Goal: Check status: Check status

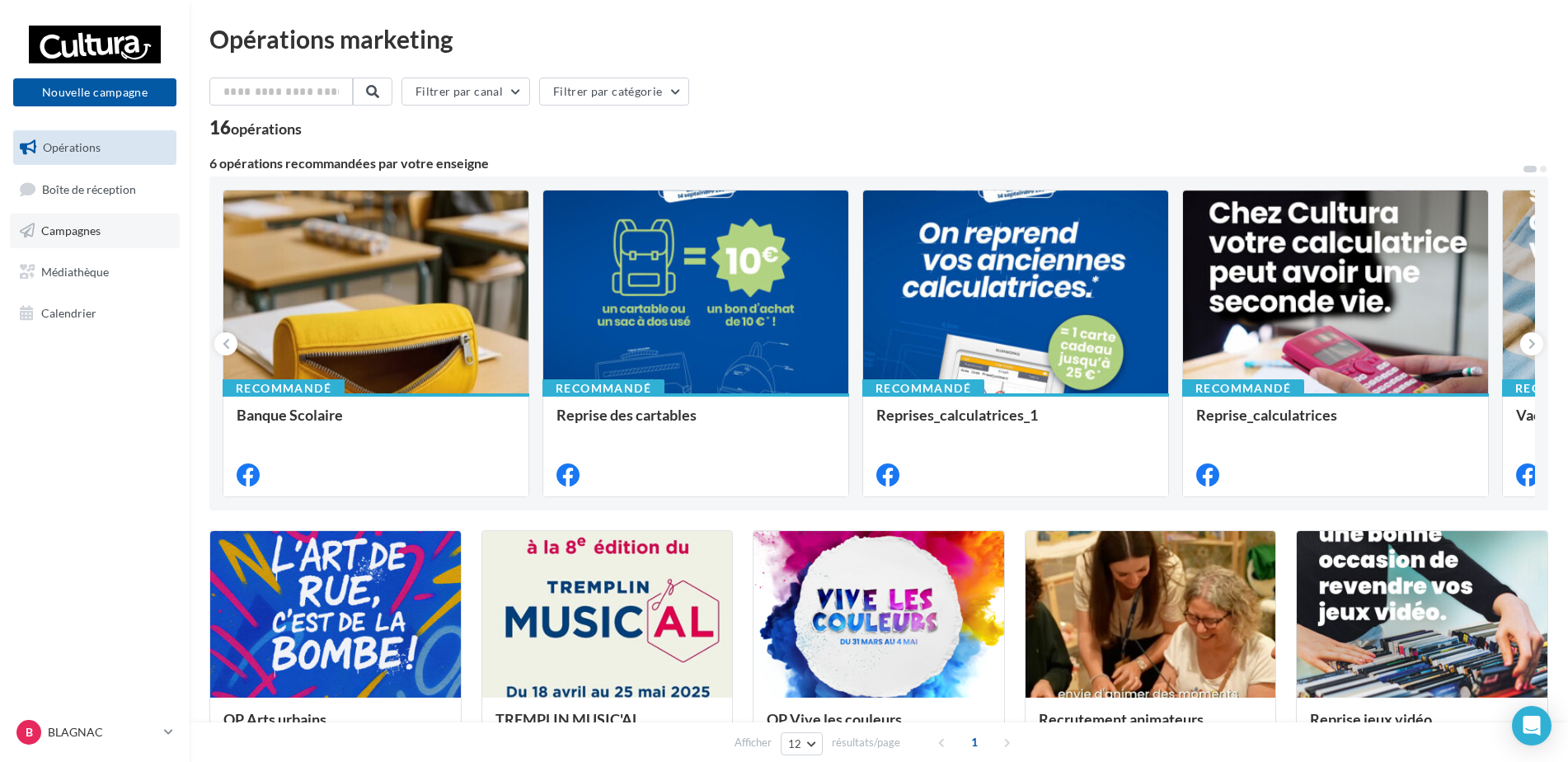
click at [139, 219] on link "Campagnes" at bounding box center [95, 231] width 170 height 35
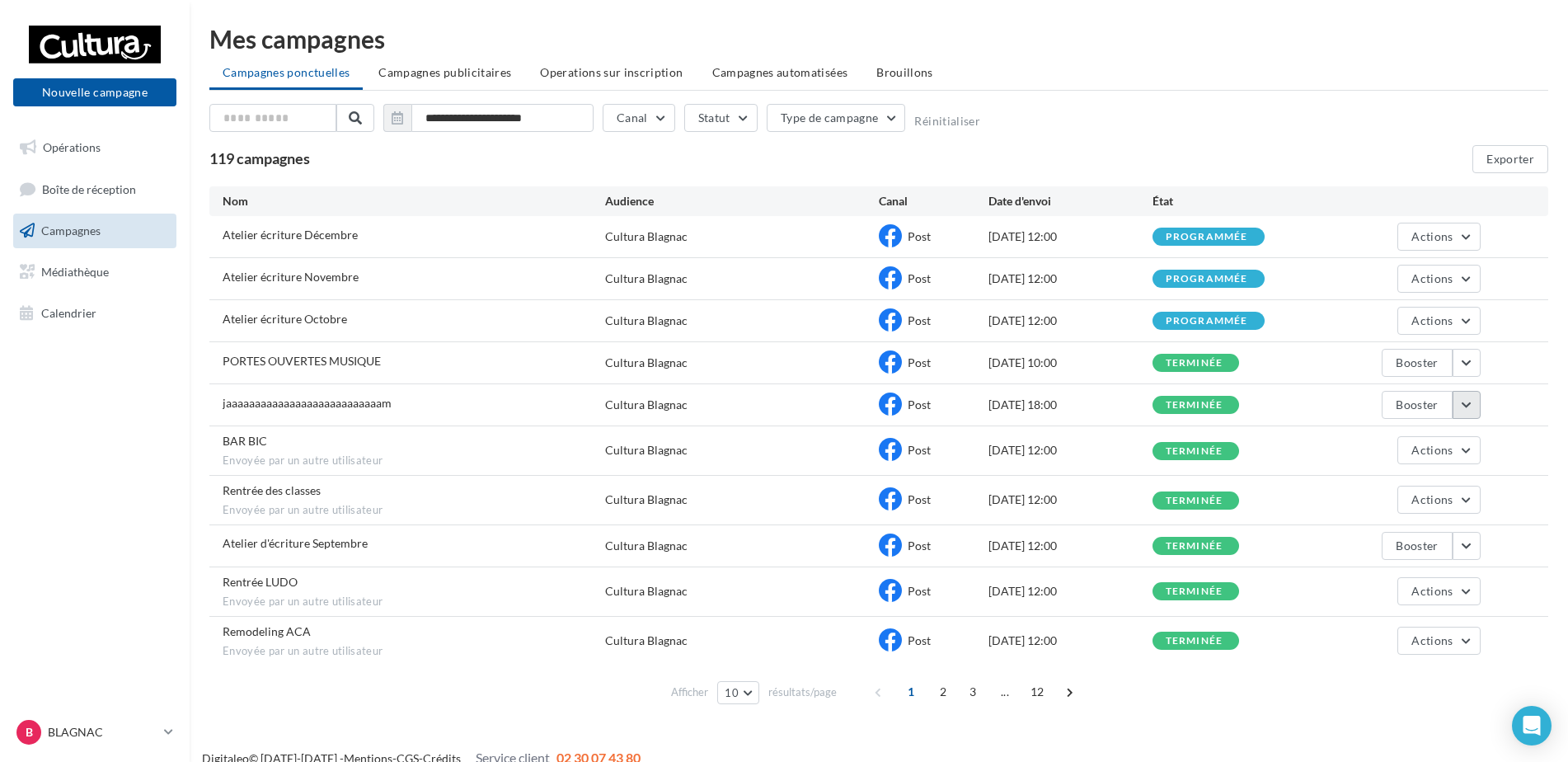
click at [1463, 410] on button "button" at bounding box center [1466, 405] width 28 height 28
click at [1375, 446] on button "Voir les résultats" at bounding box center [1397, 444] width 165 height 43
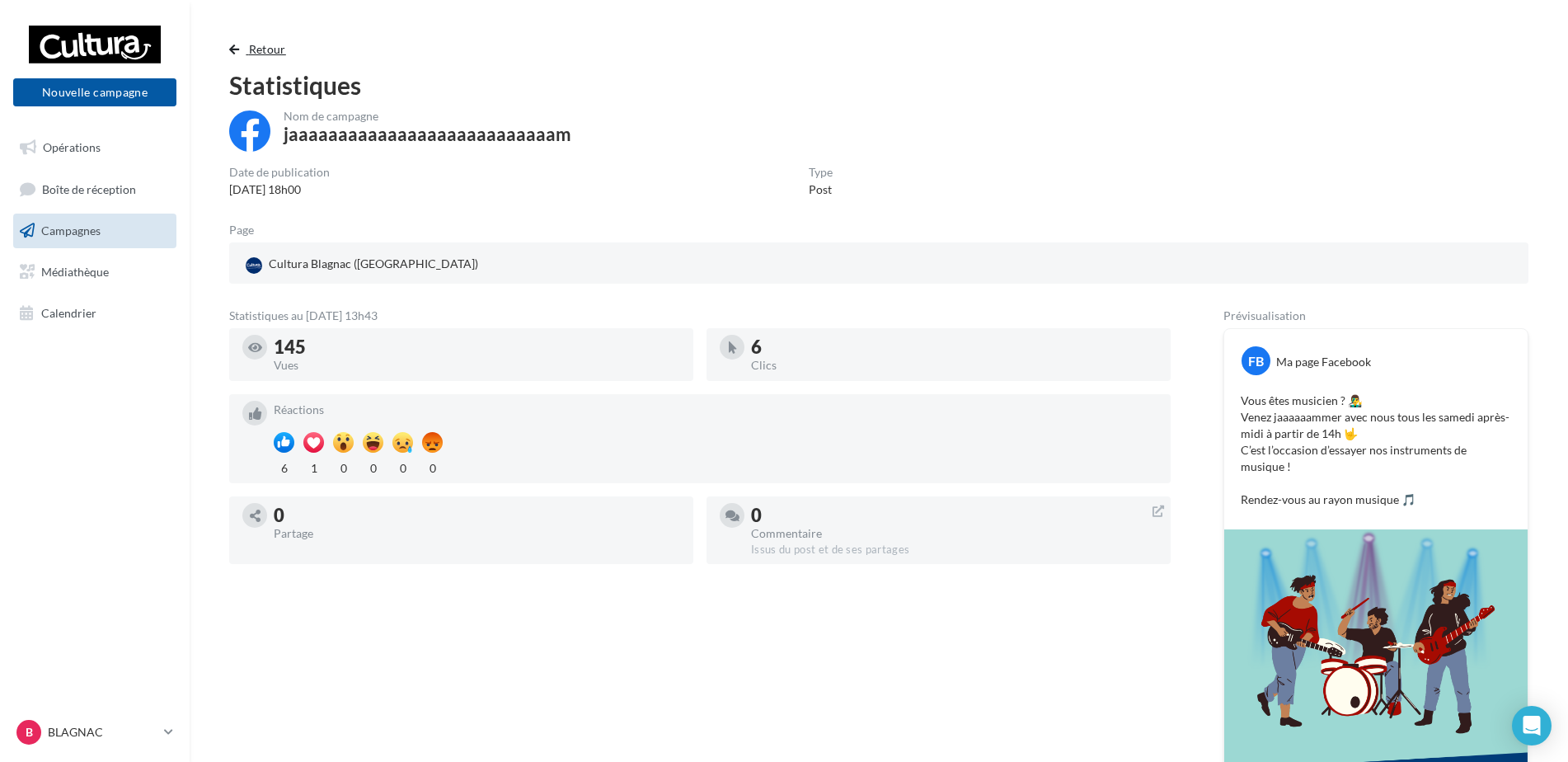
click at [229, 52] on span "button" at bounding box center [234, 49] width 10 height 12
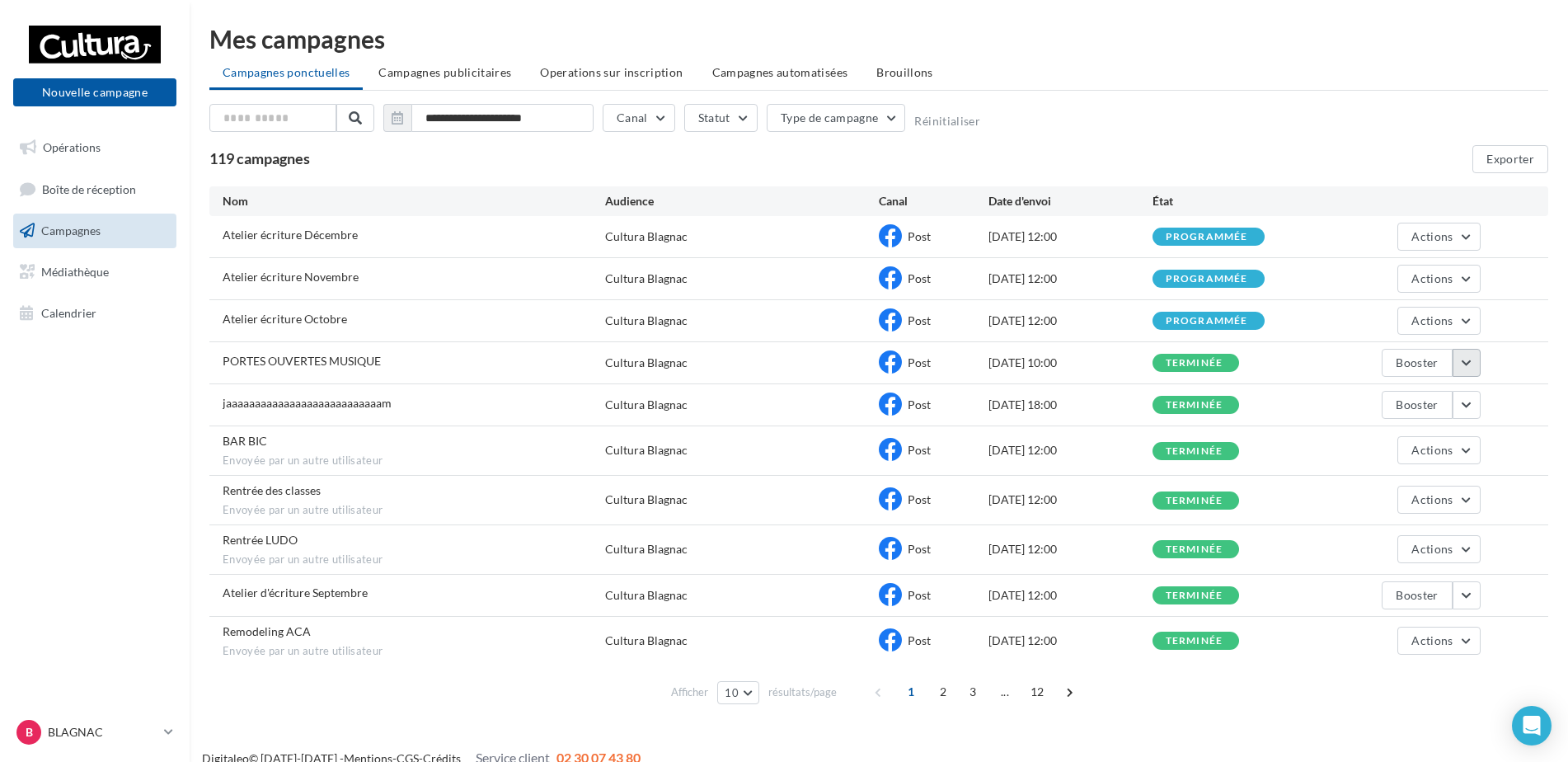
click at [1456, 364] on button "button" at bounding box center [1466, 363] width 28 height 28
click at [1416, 404] on button "Voir les résultats" at bounding box center [1397, 401] width 165 height 43
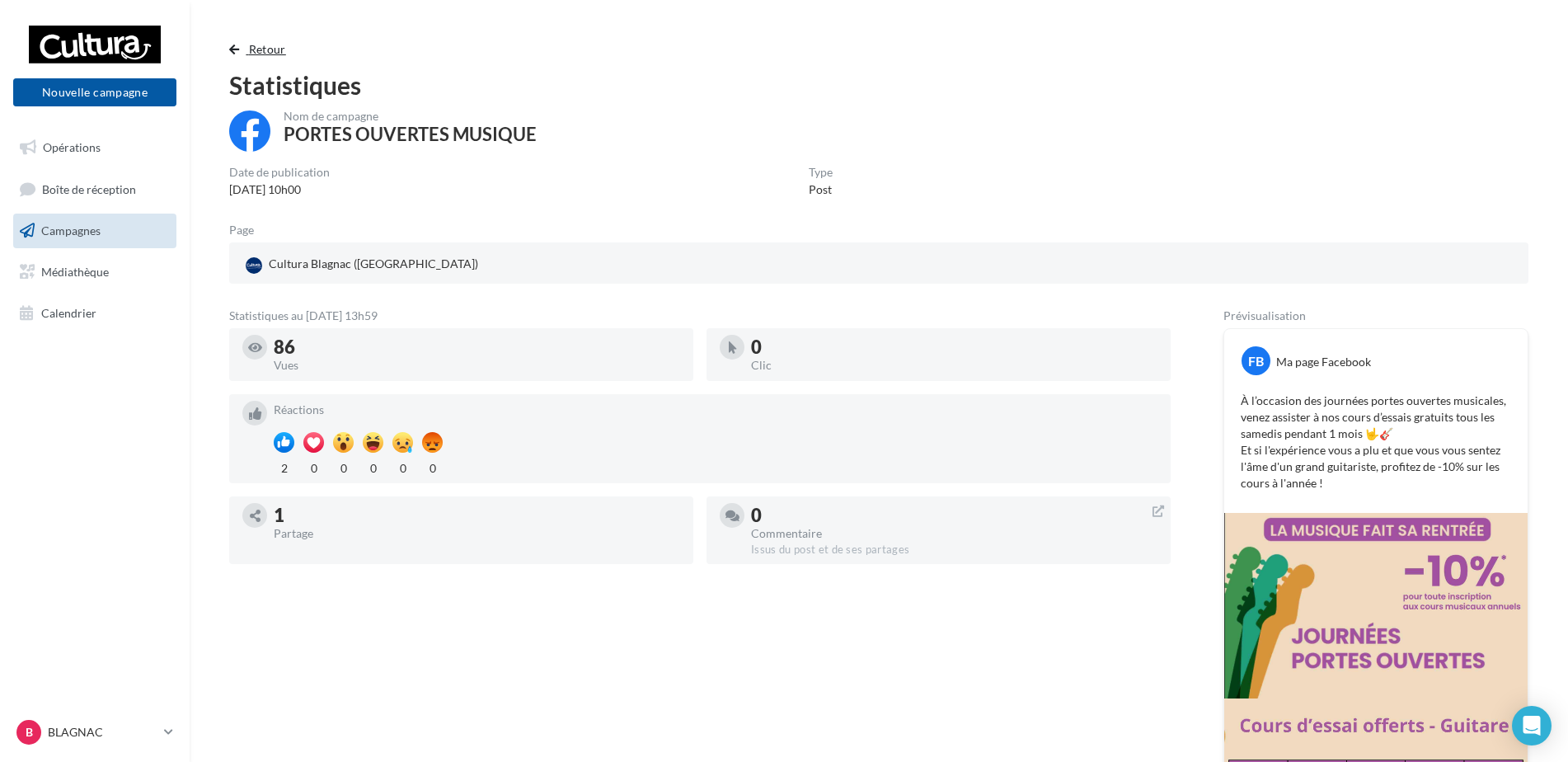
click at [233, 48] on span "button" at bounding box center [234, 49] width 10 height 12
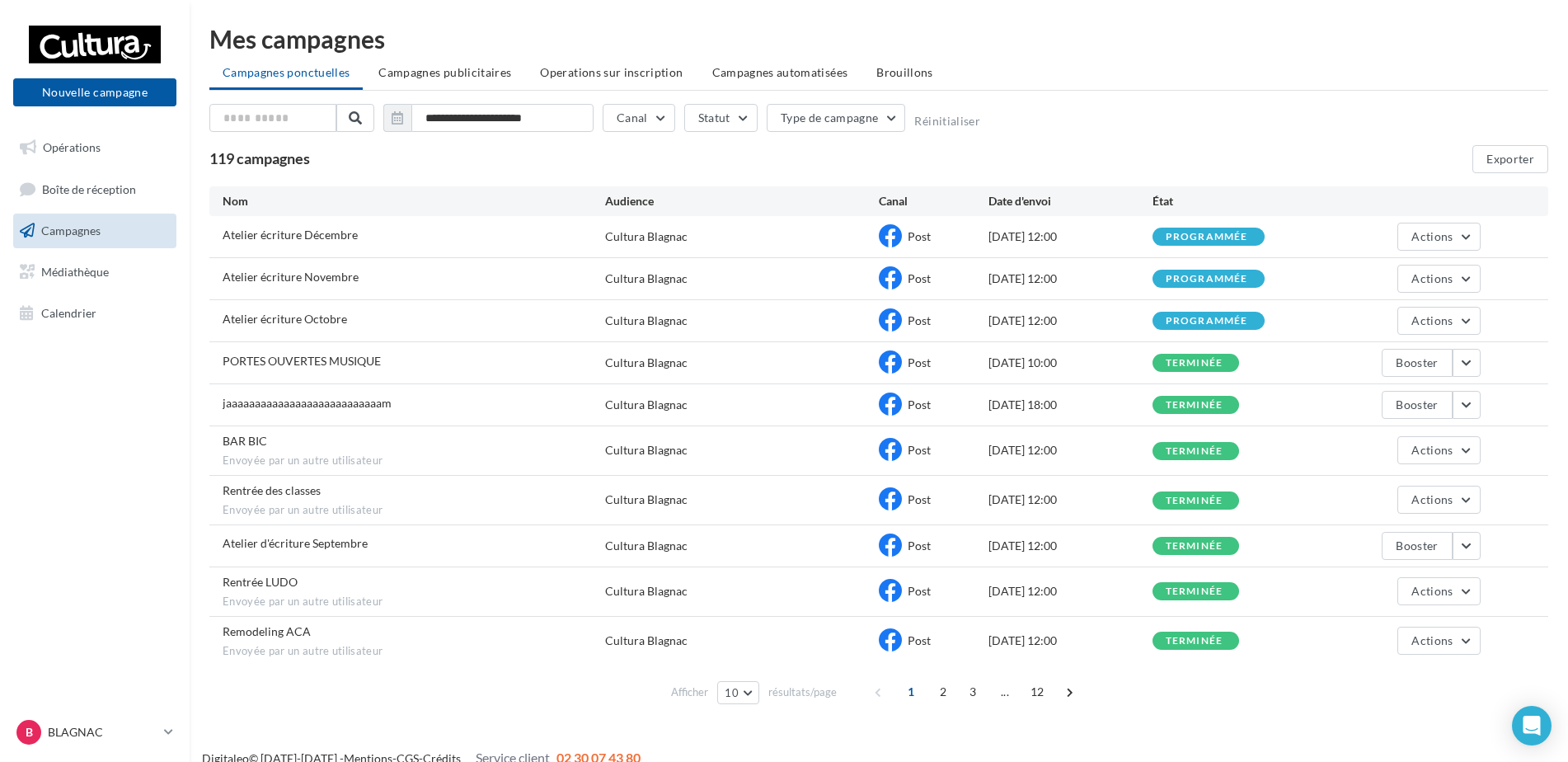
click at [1486, 554] on div "Atelier d'écriture Septembre Cultura Blagnac Post 25/08/2025 12:00 terminée Boo…" at bounding box center [878, 546] width 1339 height 41
click at [1465, 548] on button "button" at bounding box center [1466, 546] width 28 height 28
click at [1416, 583] on button "Voir les résultats" at bounding box center [1397, 584] width 165 height 43
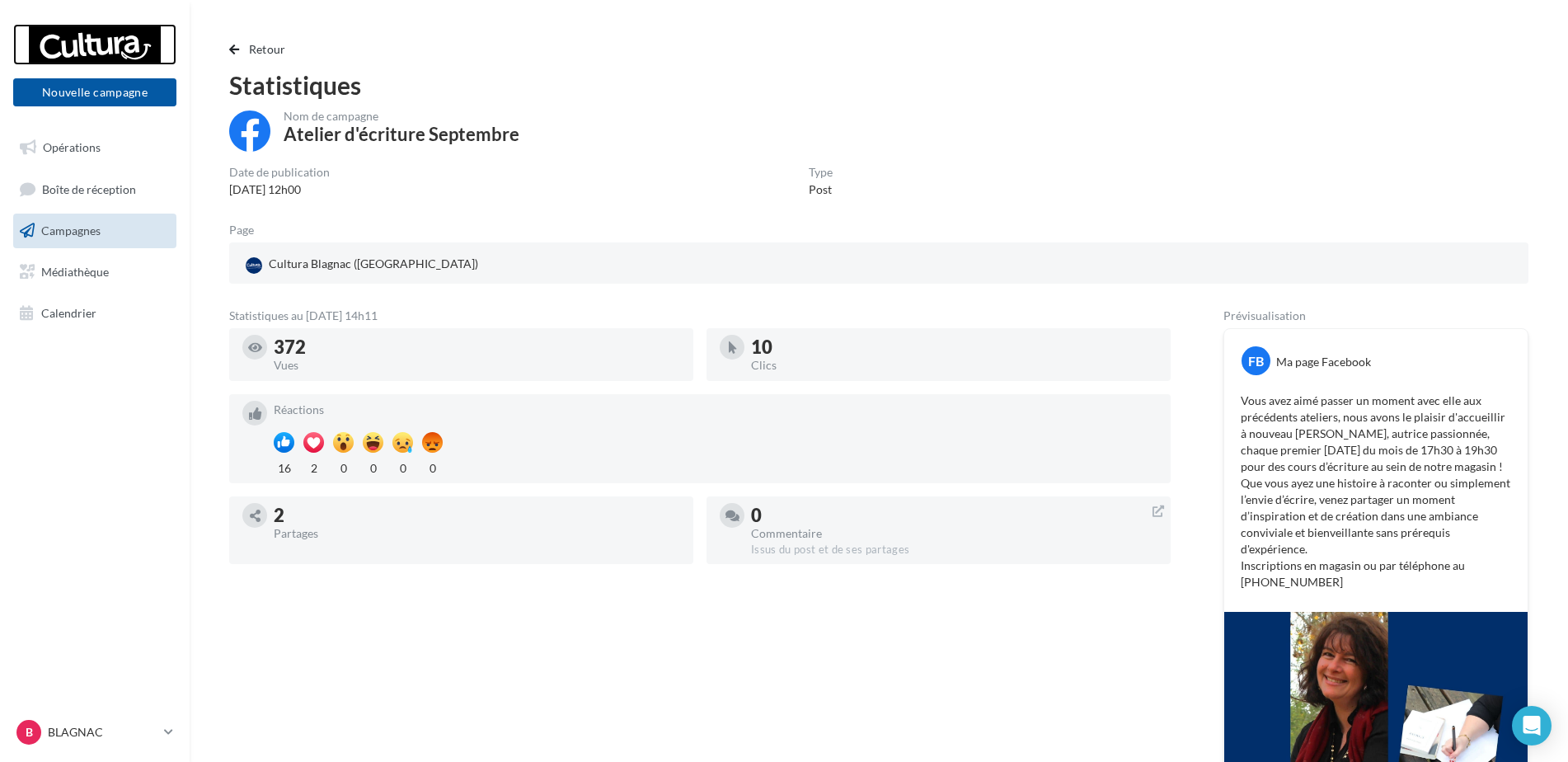
click at [67, 34] on div at bounding box center [94, 44] width 132 height 41
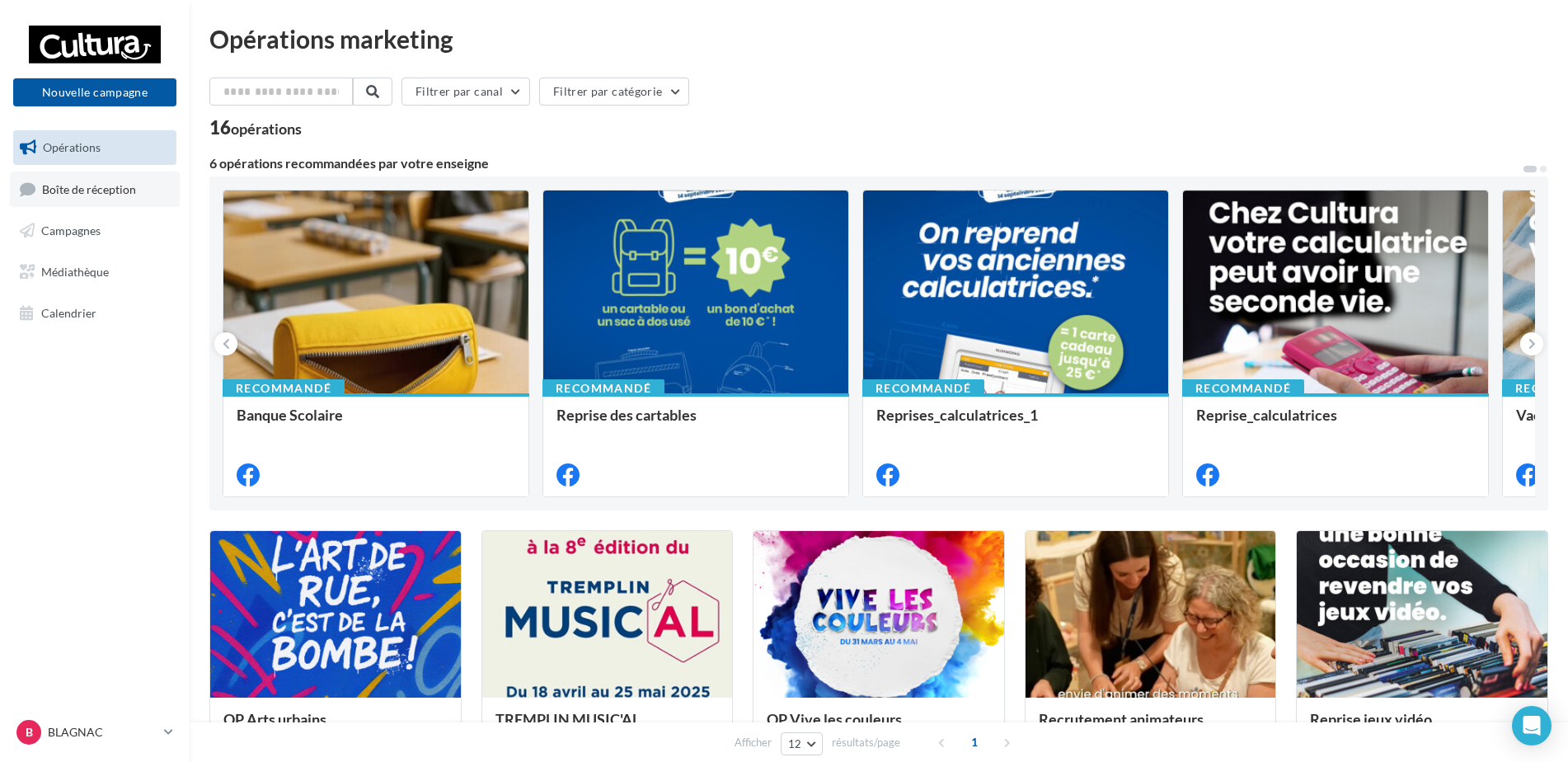
click at [52, 178] on link "Boîte de réception" at bounding box center [95, 189] width 170 height 36
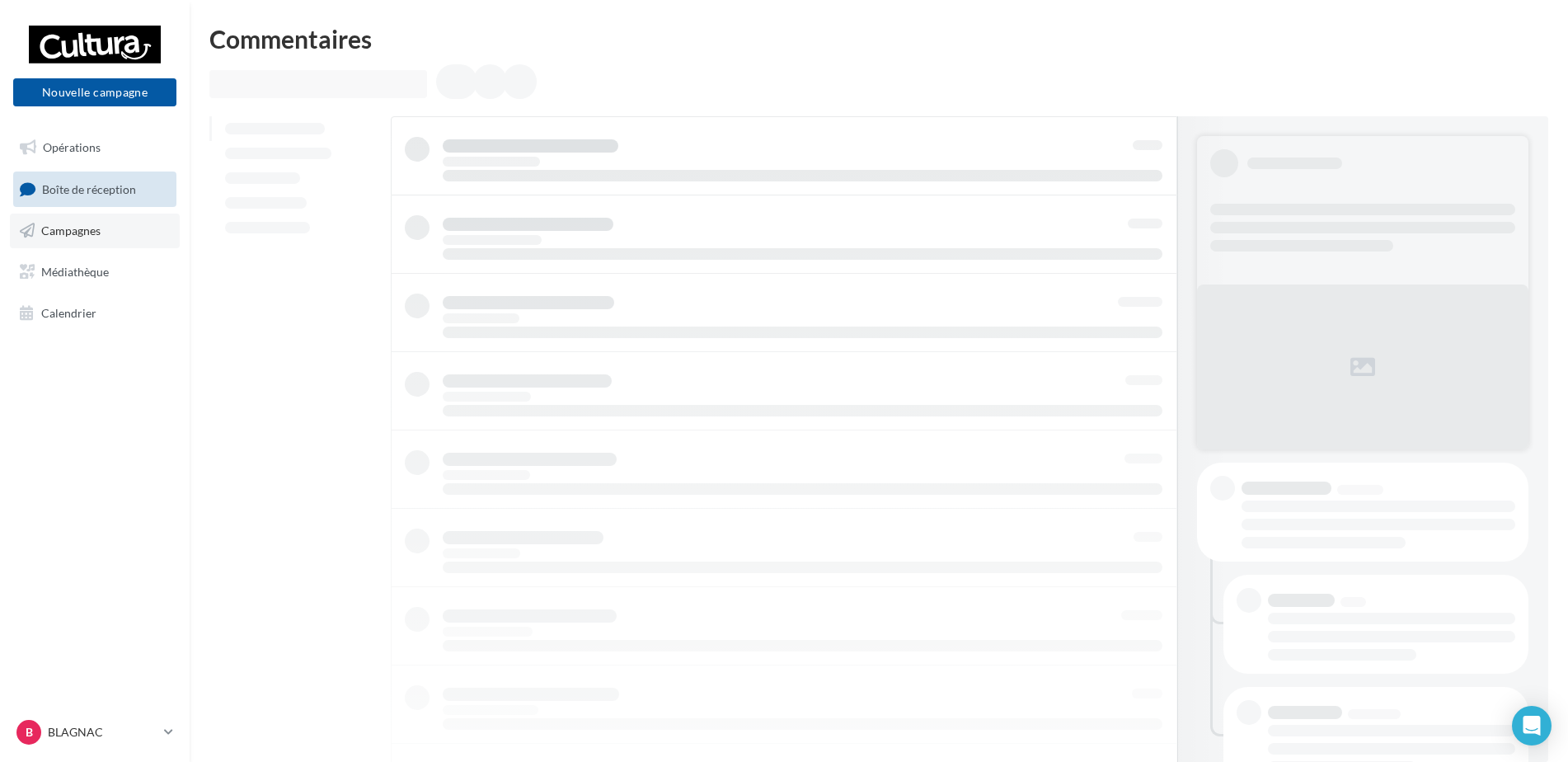
click at [105, 237] on link "Campagnes" at bounding box center [95, 231] width 170 height 35
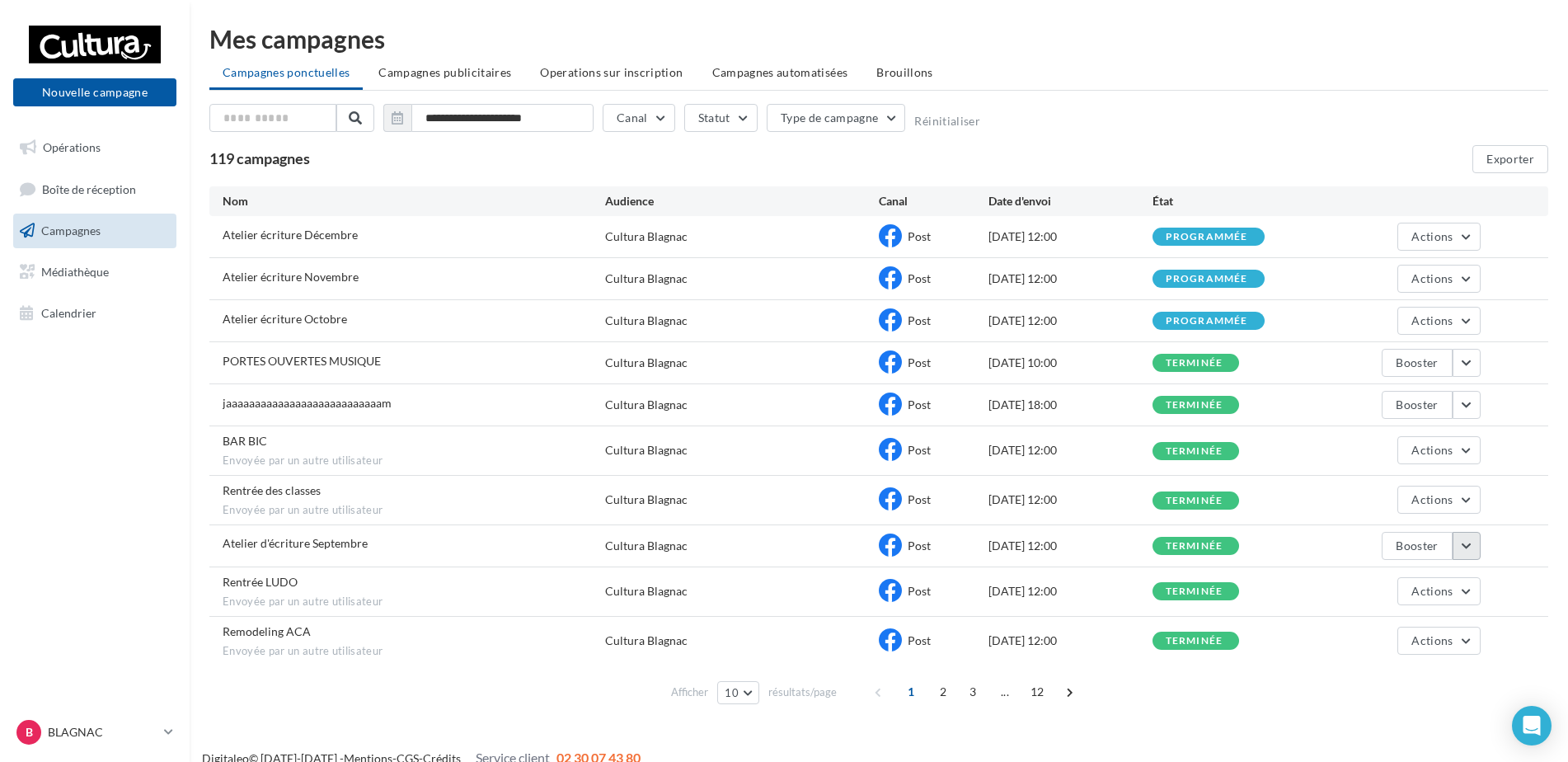
click at [1460, 550] on button "button" at bounding box center [1466, 546] width 28 height 28
click at [1412, 582] on button "Voir les résultats" at bounding box center [1397, 584] width 165 height 43
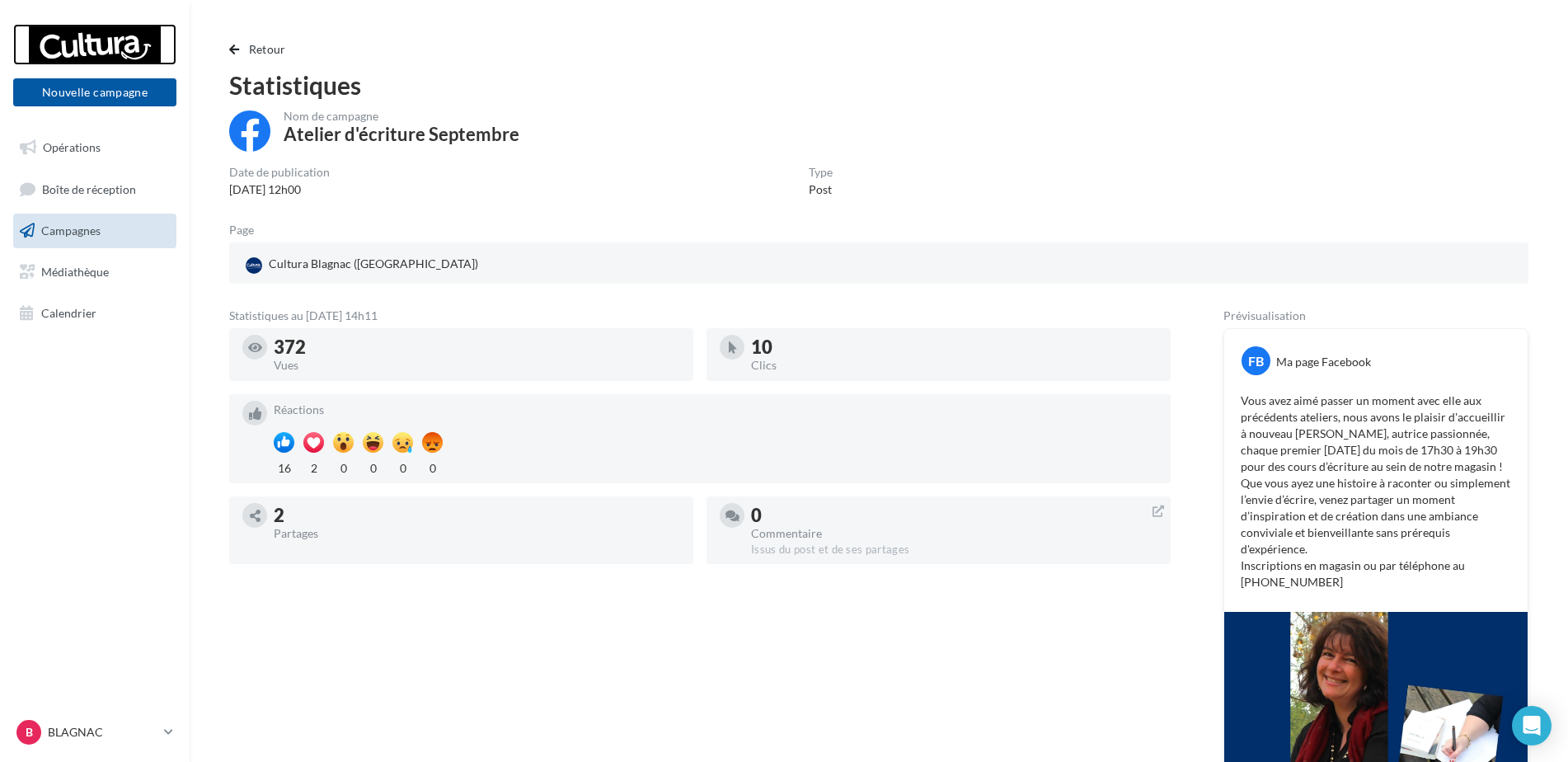
click at [95, 34] on div at bounding box center [94, 44] width 132 height 41
